Goal: Task Accomplishment & Management: Use online tool/utility

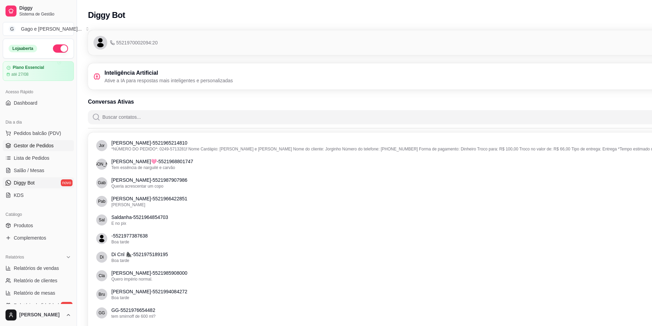
click at [31, 148] on span "Gestor de Pedidos" at bounding box center [34, 145] width 40 height 7
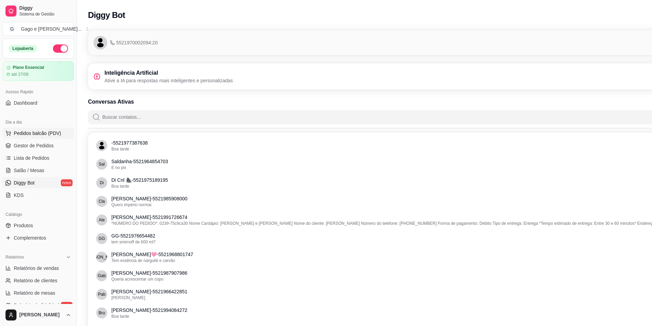
click at [45, 132] on span "Pedidos balcão (PDV)" at bounding box center [37, 133] width 47 height 7
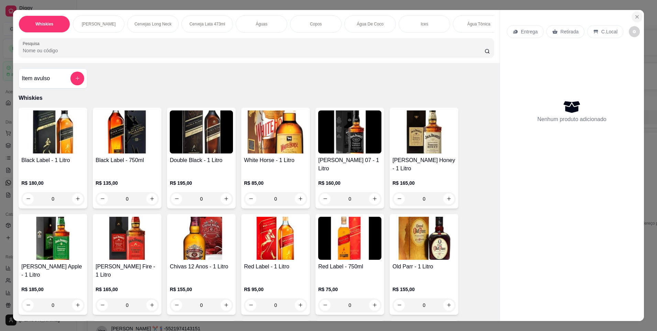
click at [635, 15] on icon "Close" at bounding box center [638, 17] width 6 height 6
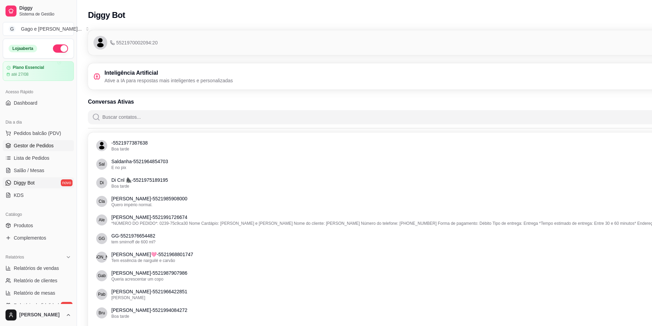
click at [41, 146] on span "Gestor de Pedidos" at bounding box center [34, 145] width 40 height 7
